Goal: Task Accomplishment & Management: Use online tool/utility

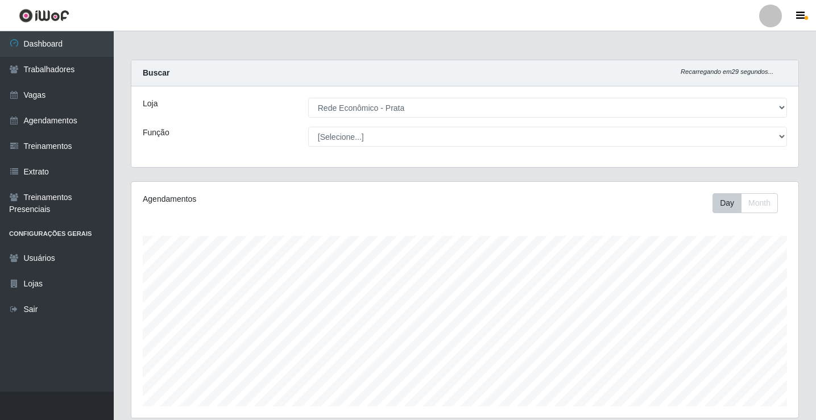
select select "192"
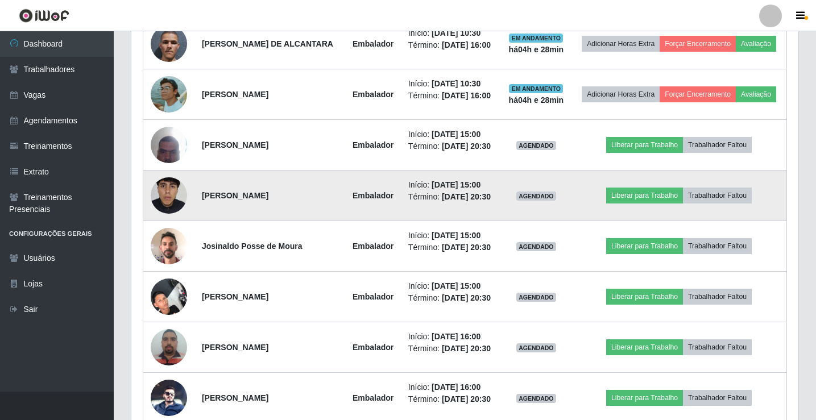
scroll to position [236, 667]
click at [655, 203] on button "Liberar para Trabalho" at bounding box center [644, 196] width 77 height 16
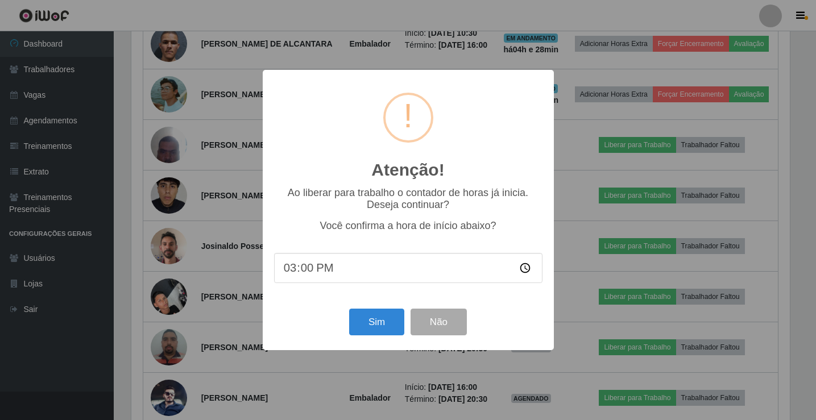
scroll to position [236, 661]
click at [385, 324] on button "Sim" at bounding box center [377, 322] width 55 height 27
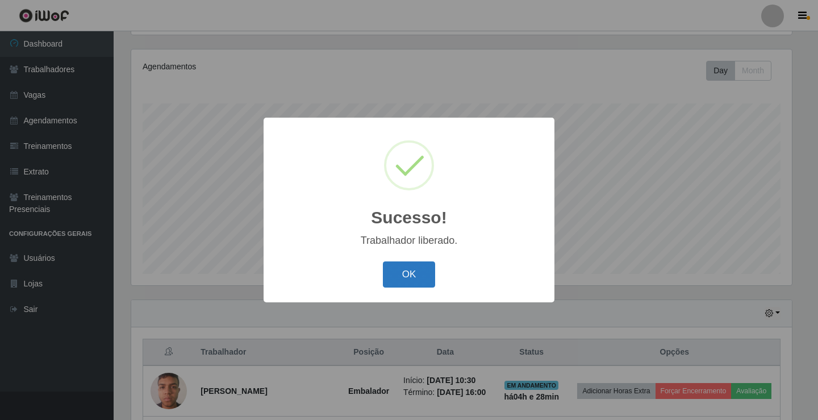
click at [402, 276] on button "OK" at bounding box center [409, 274] width 53 height 27
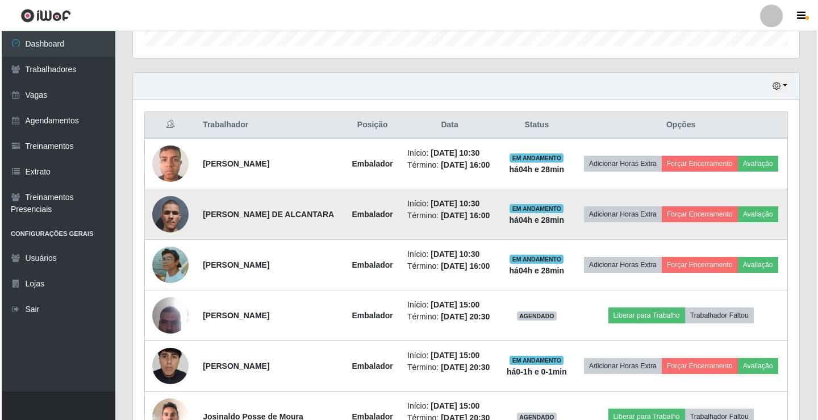
scroll to position [587, 0]
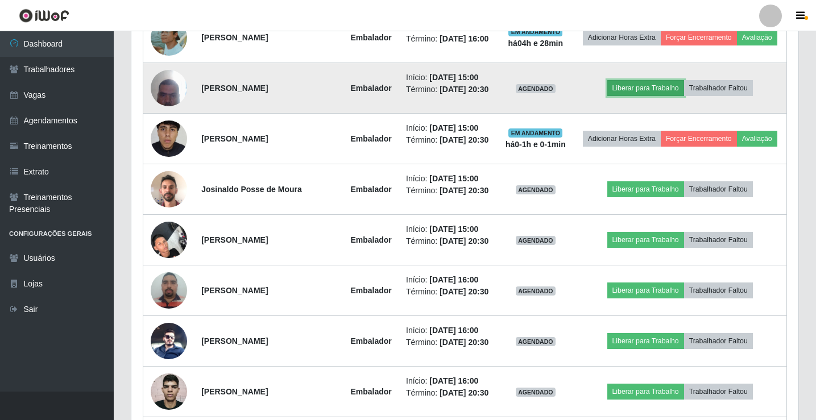
click at [652, 96] on button "Liberar para Trabalho" at bounding box center [645, 88] width 77 height 16
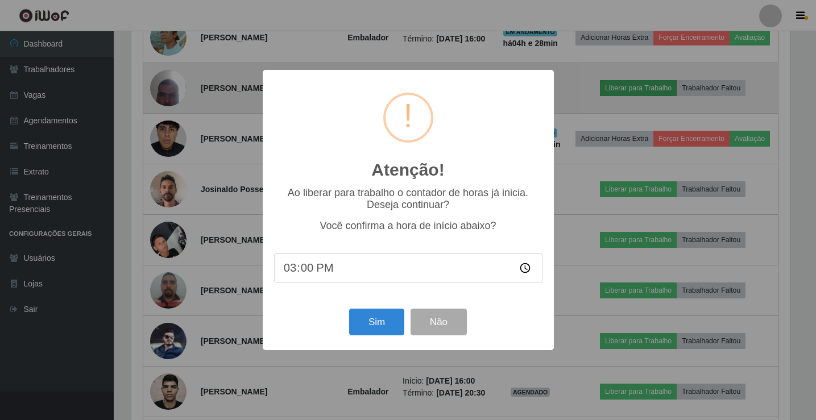
scroll to position [236, 661]
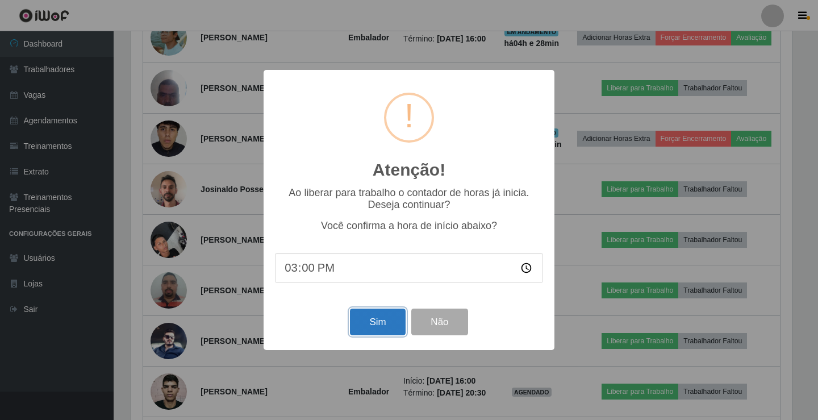
click at [368, 322] on button "Sim" at bounding box center [377, 322] width 55 height 27
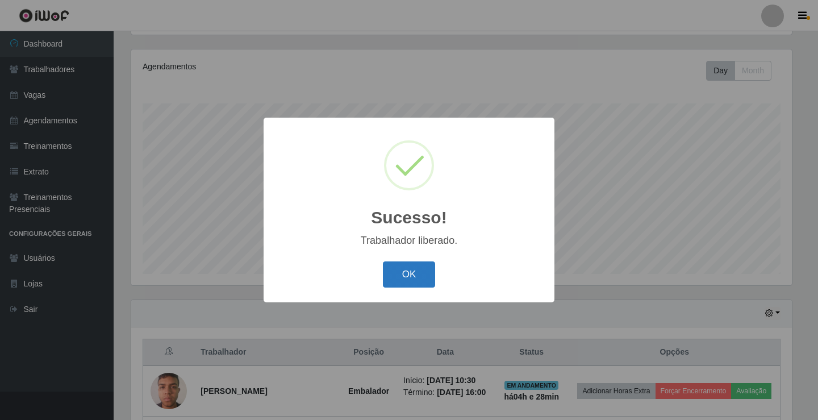
click at [417, 272] on button "OK" at bounding box center [409, 274] width 53 height 27
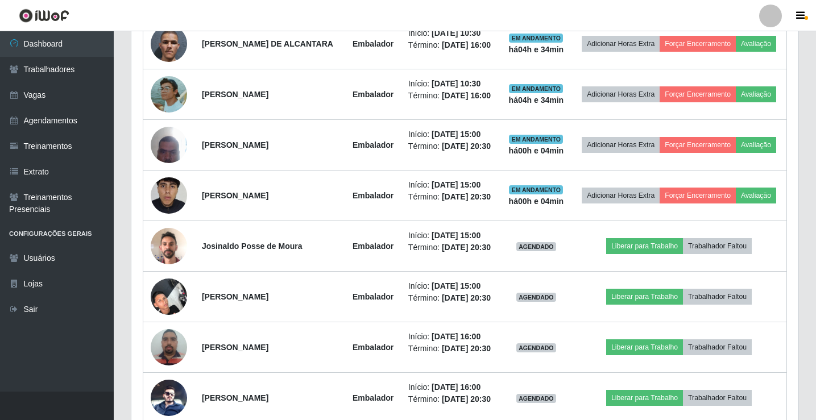
scroll to position [701, 0]
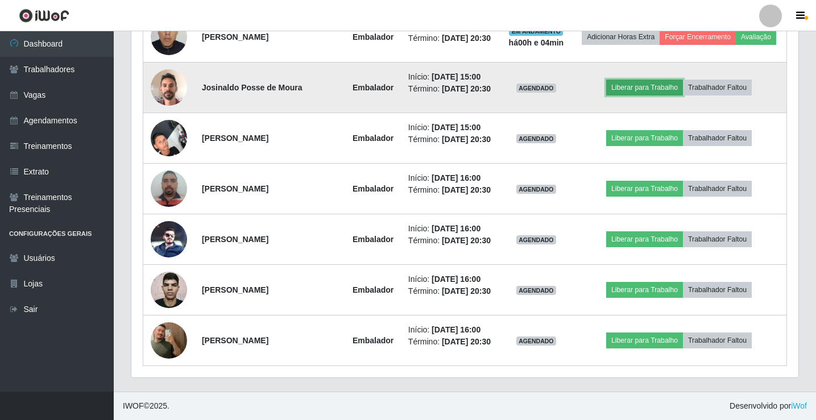
click at [642, 95] on button "Liberar para Trabalho" at bounding box center [644, 88] width 77 height 16
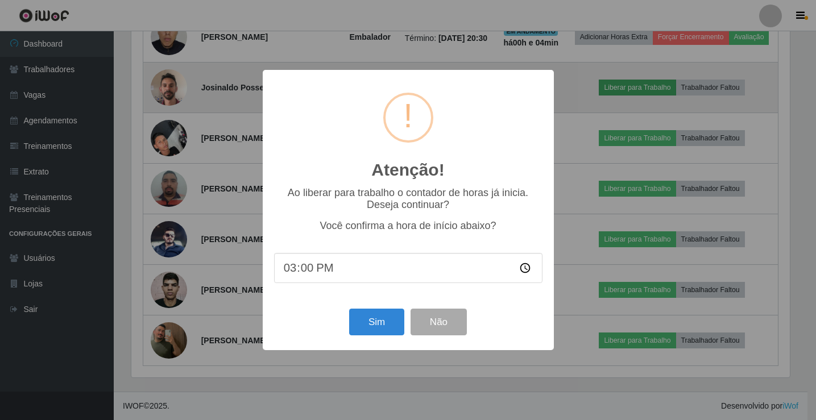
scroll to position [236, 661]
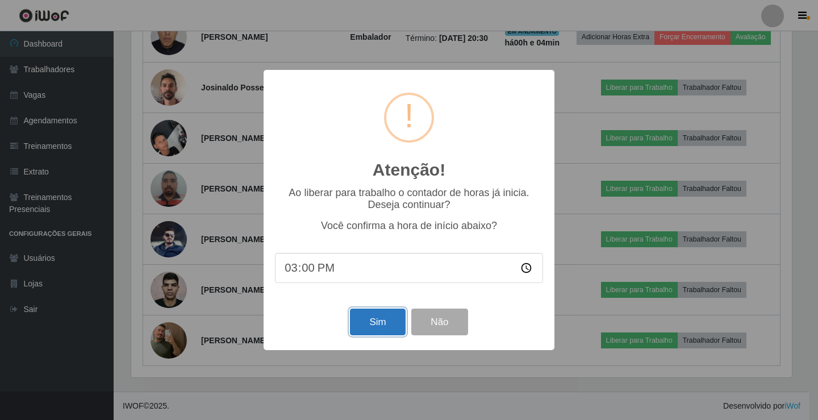
click at [390, 327] on button "Sim" at bounding box center [377, 322] width 55 height 27
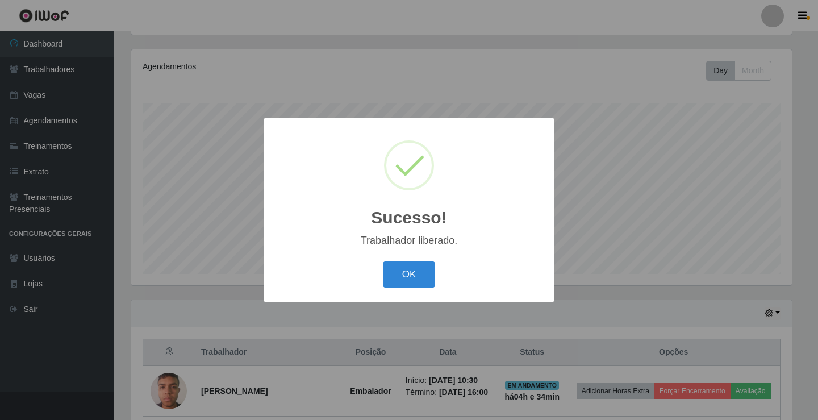
click at [383, 261] on button "OK" at bounding box center [409, 274] width 53 height 27
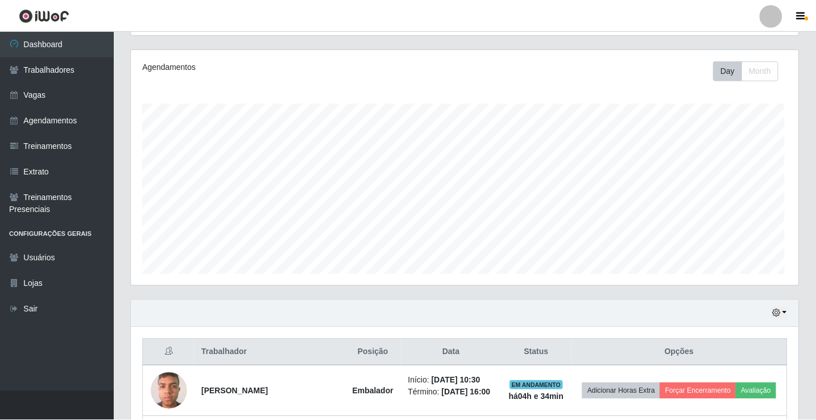
scroll to position [236, 667]
